Goal: Task Accomplishment & Management: Manage account settings

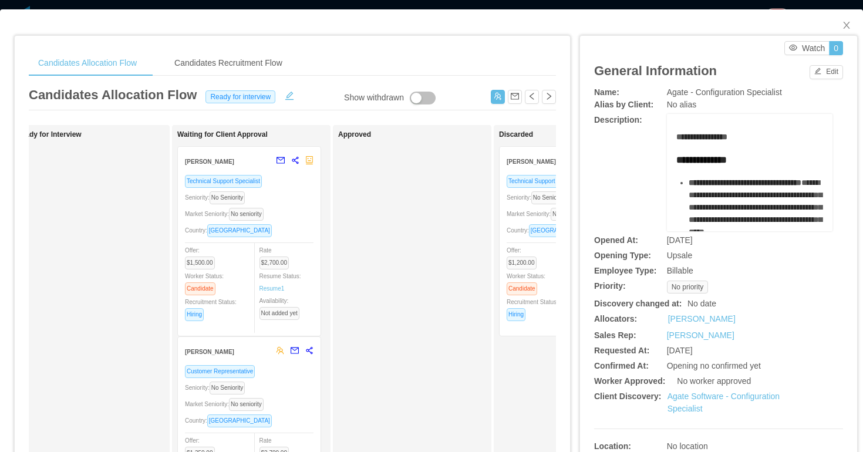
scroll to position [0, 371]
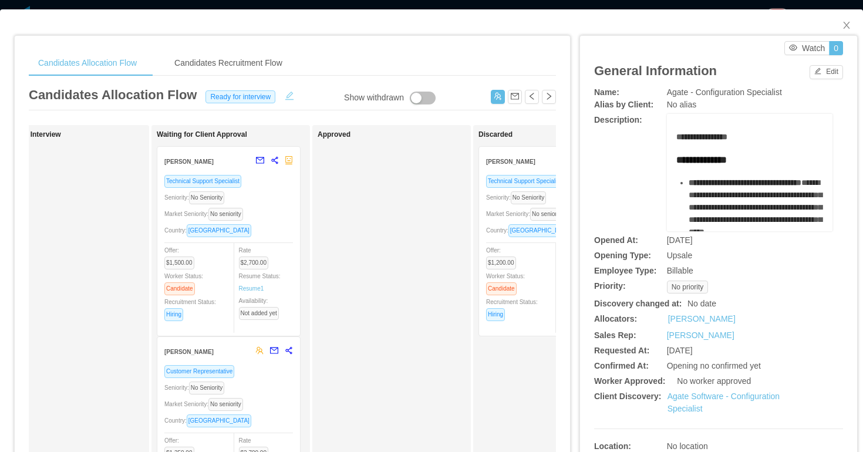
click at [290, 95] on button "button" at bounding box center [289, 95] width 19 height 12
click at [268, 98] on div "Ready for interview" at bounding box center [242, 96] width 76 height 13
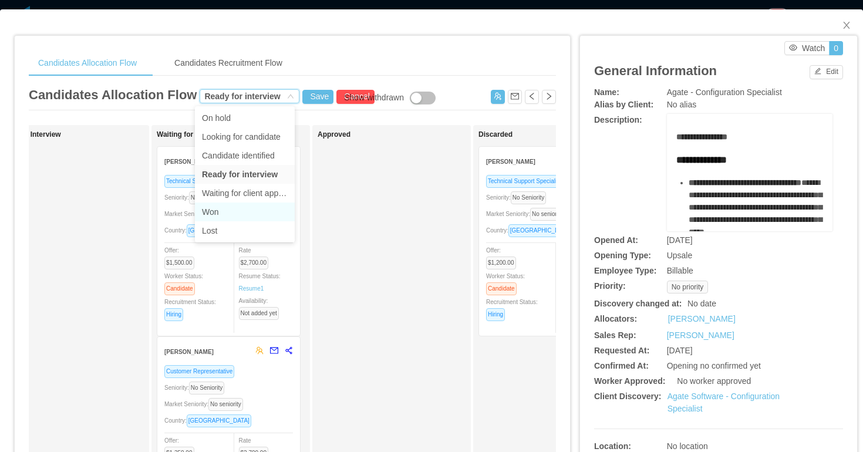
click at [243, 216] on li "Won" at bounding box center [245, 212] width 100 height 19
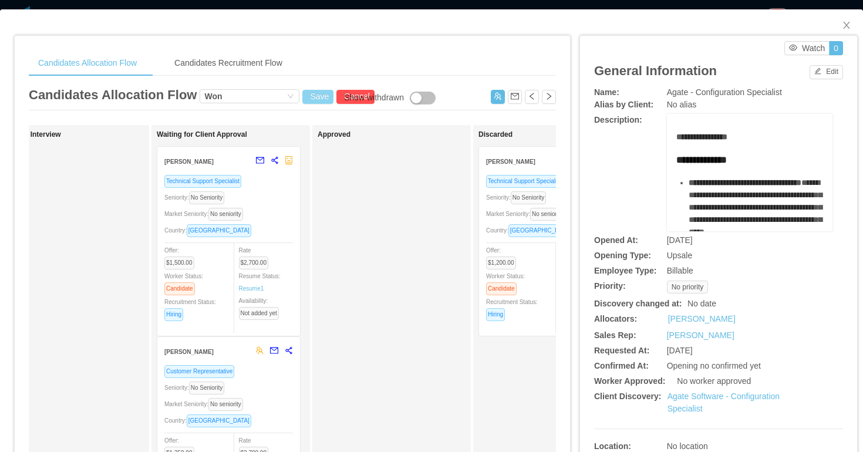
click at [311, 93] on button "Save" at bounding box center [317, 97] width 31 height 14
click at [337, 66] on button "Update" at bounding box center [335, 65] width 36 height 14
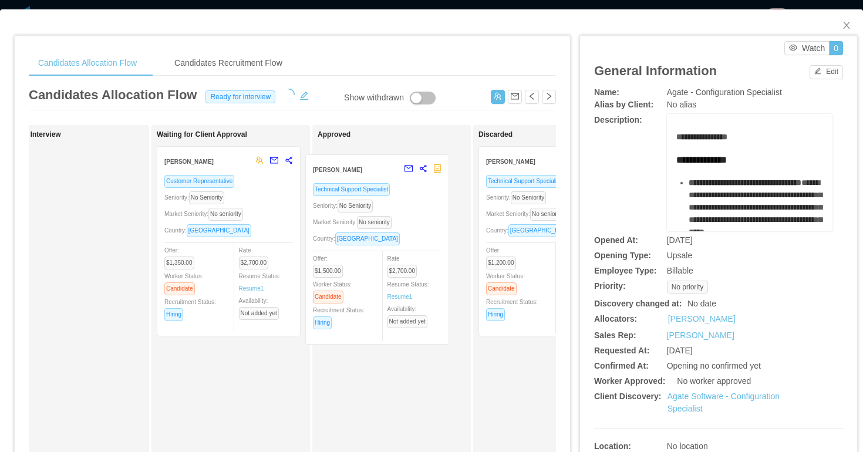
drag, startPoint x: 273, startPoint y: 199, endPoint x: 423, endPoint y: 207, distance: 150.6
click at [423, 207] on div "Applied Candidate Identified Ready for Interview Waiting for Client Approval Fr…" at bounding box center [292, 423] width 527 height 597
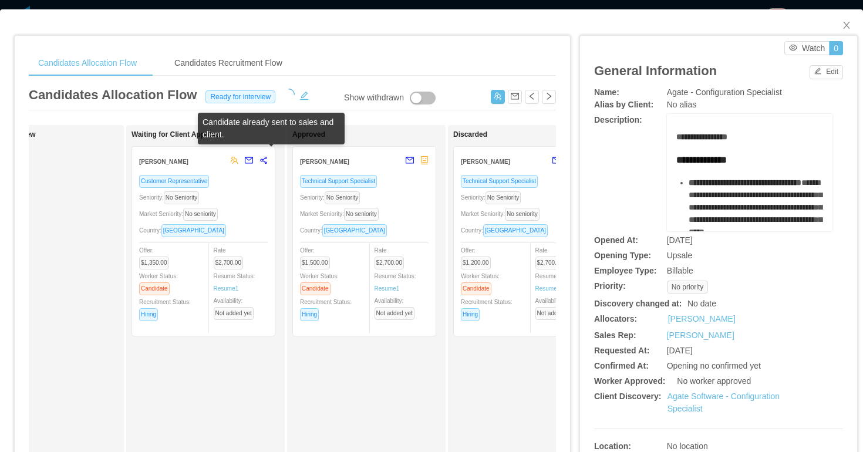
scroll to position [0, 403]
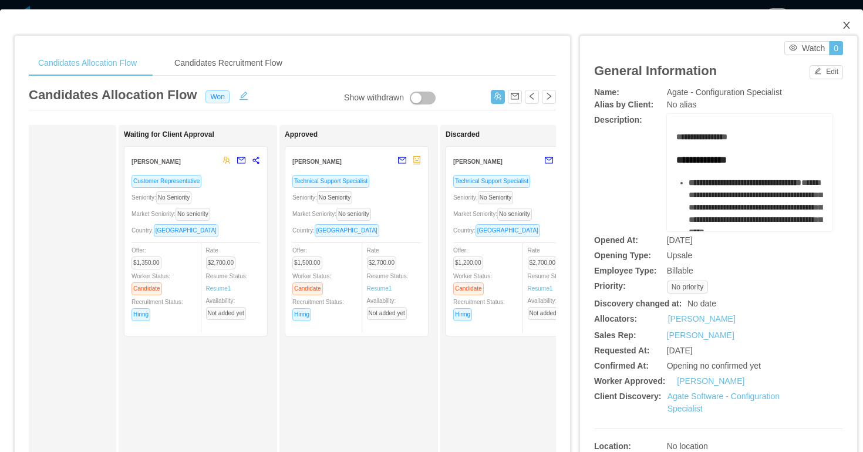
click at [848, 25] on icon "icon: close" at bounding box center [846, 25] width 9 height 9
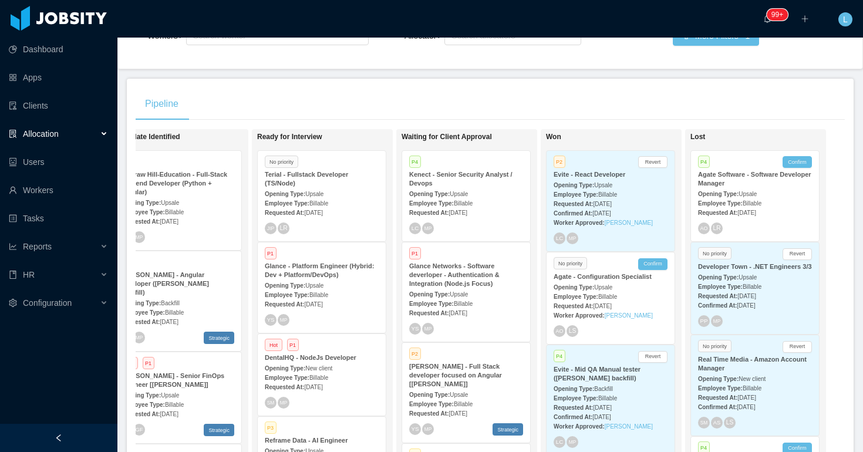
scroll to position [8, 0]
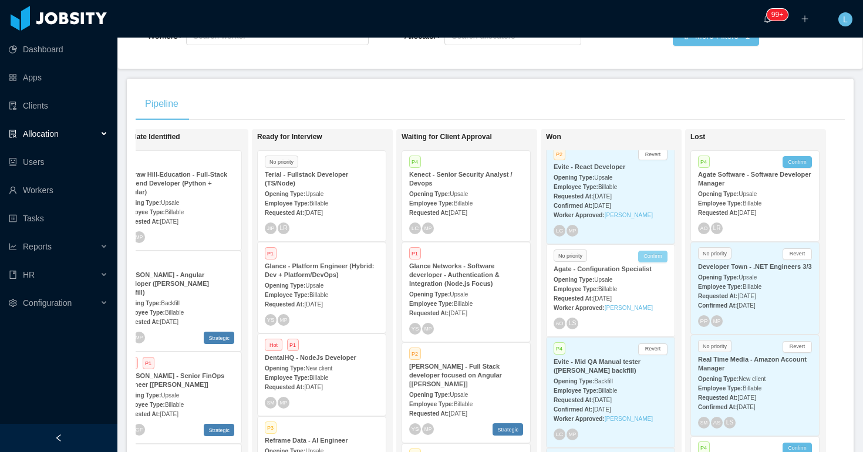
click at [651, 254] on button "Confirm" at bounding box center [652, 257] width 29 height 12
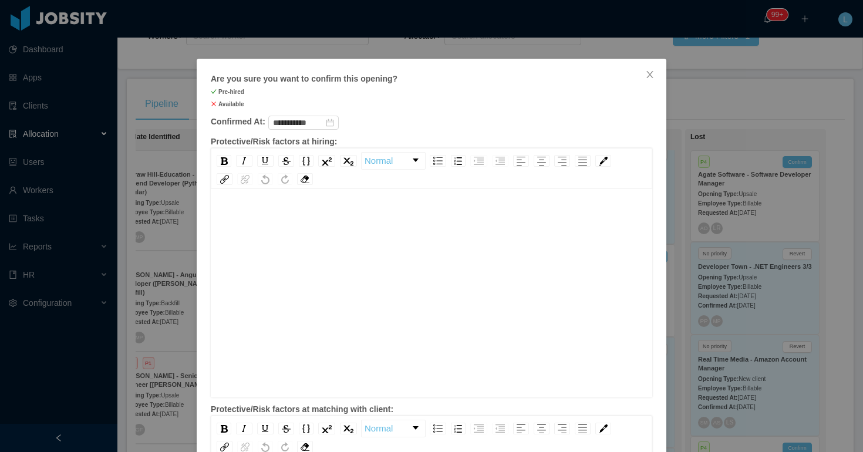
click at [336, 290] on div "rdw-editor" at bounding box center [431, 312] width 423 height 206
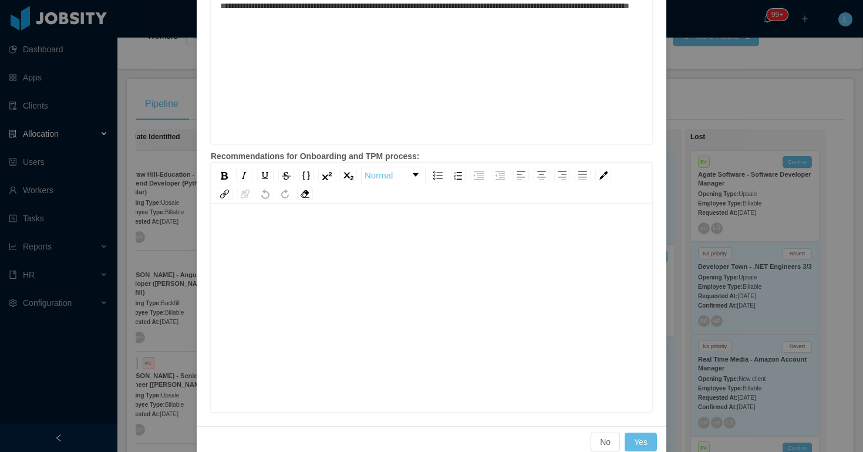
scroll to position [26, 0]
click at [479, 281] on div "rdw-editor" at bounding box center [431, 301] width 423 height 206
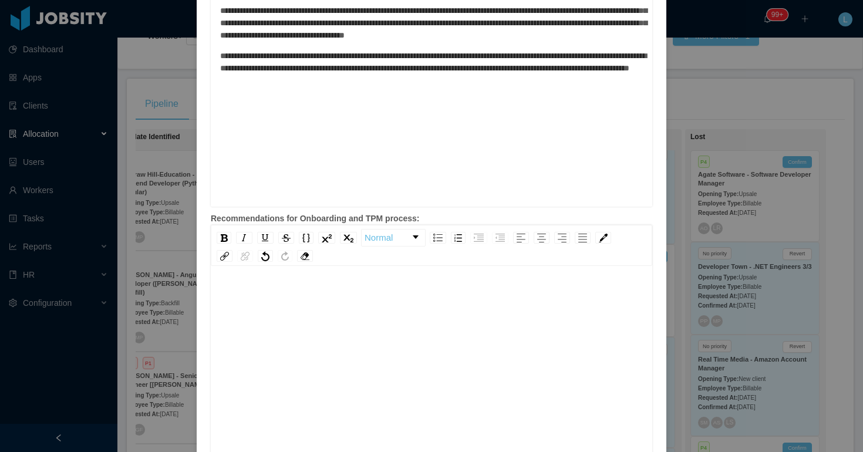
scroll to position [540, 0]
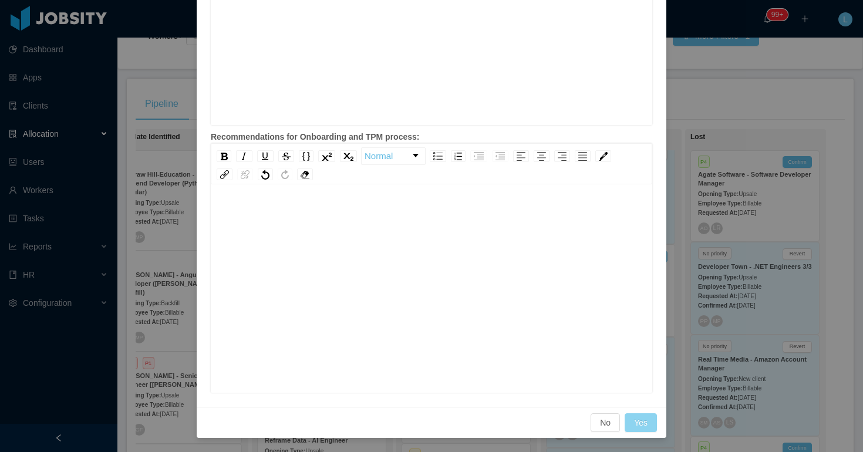
click at [645, 422] on button "Yes" at bounding box center [641, 422] width 32 height 19
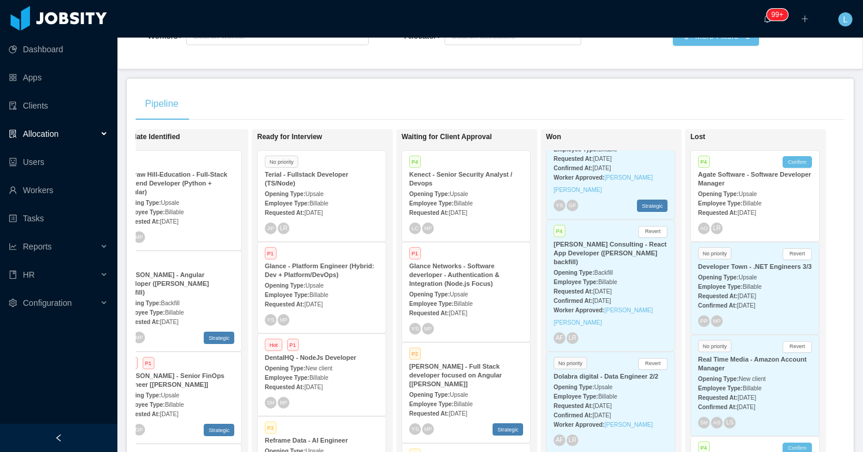
scroll to position [3282, 0]
